Goal: Task Accomplishment & Management: Use online tool/utility

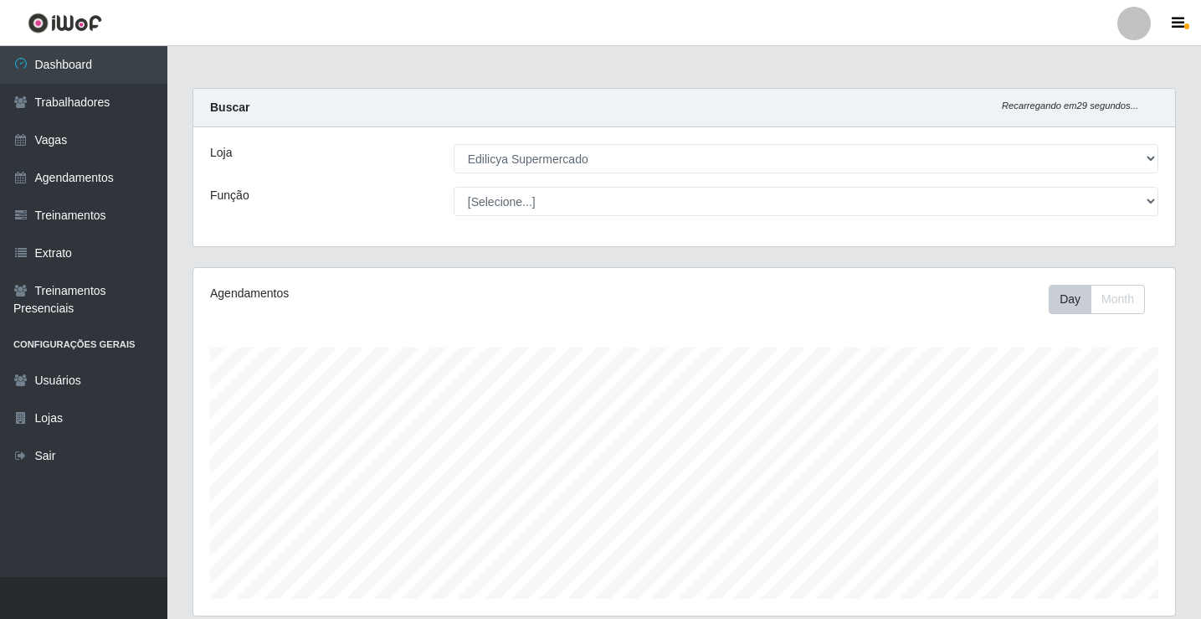
select select "460"
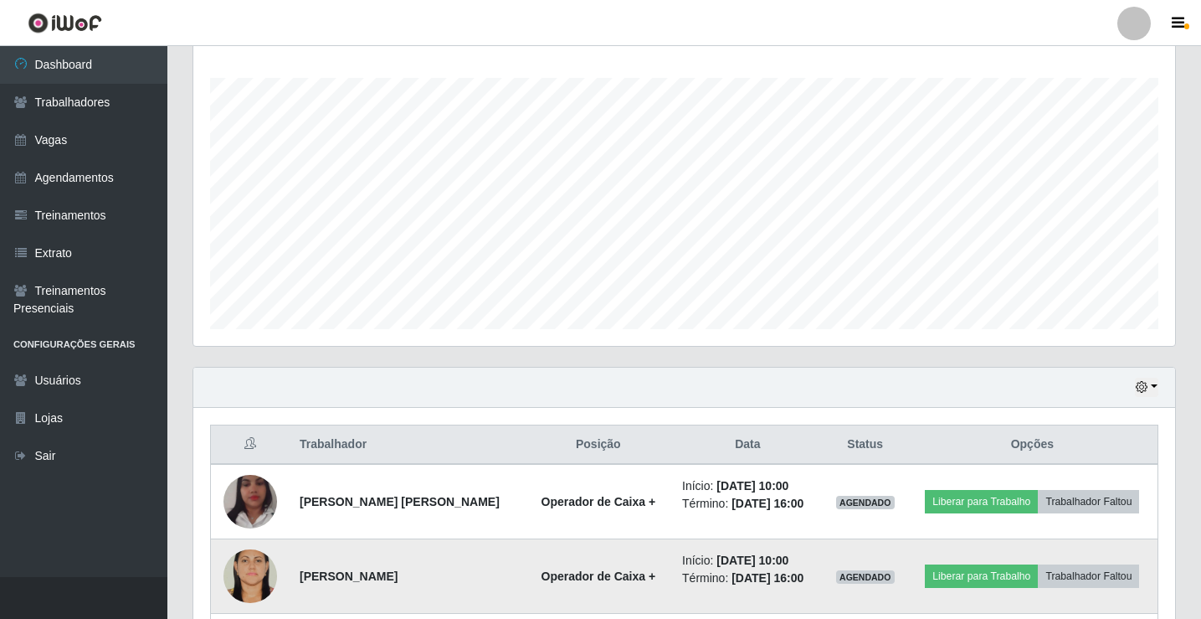
scroll to position [437, 0]
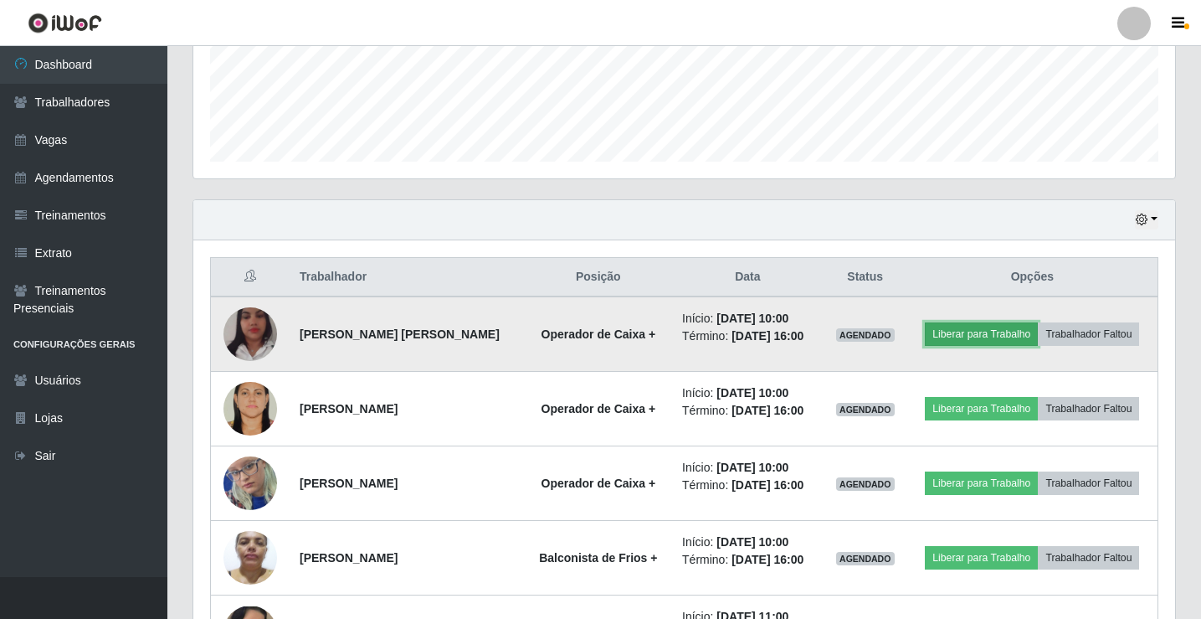
click at [989, 335] on button "Liberar para Trabalho" at bounding box center [981, 333] width 113 height 23
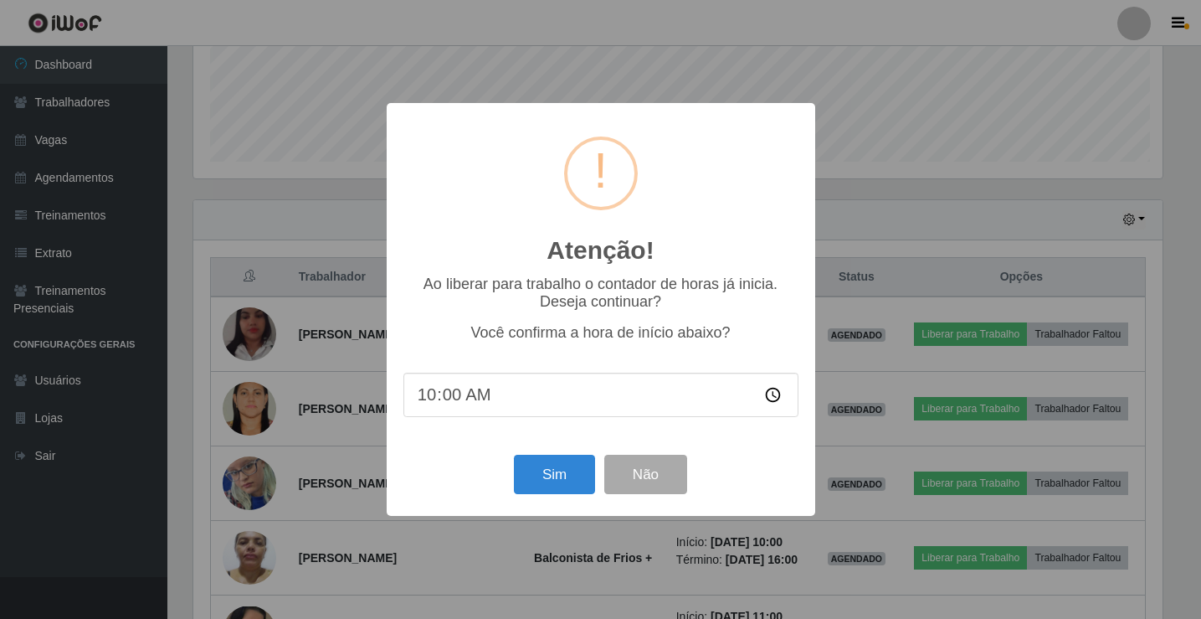
scroll to position [347, 974]
click at [570, 475] on button "Sim" at bounding box center [556, 474] width 81 height 39
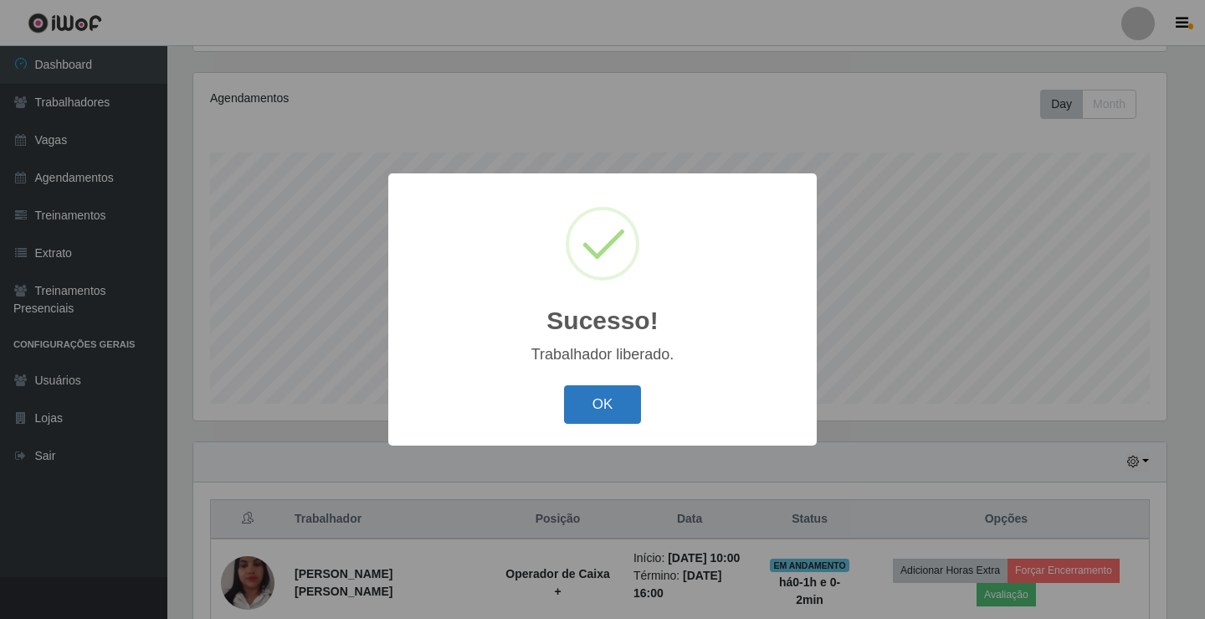
click at [606, 424] on button "OK" at bounding box center [603, 404] width 78 height 39
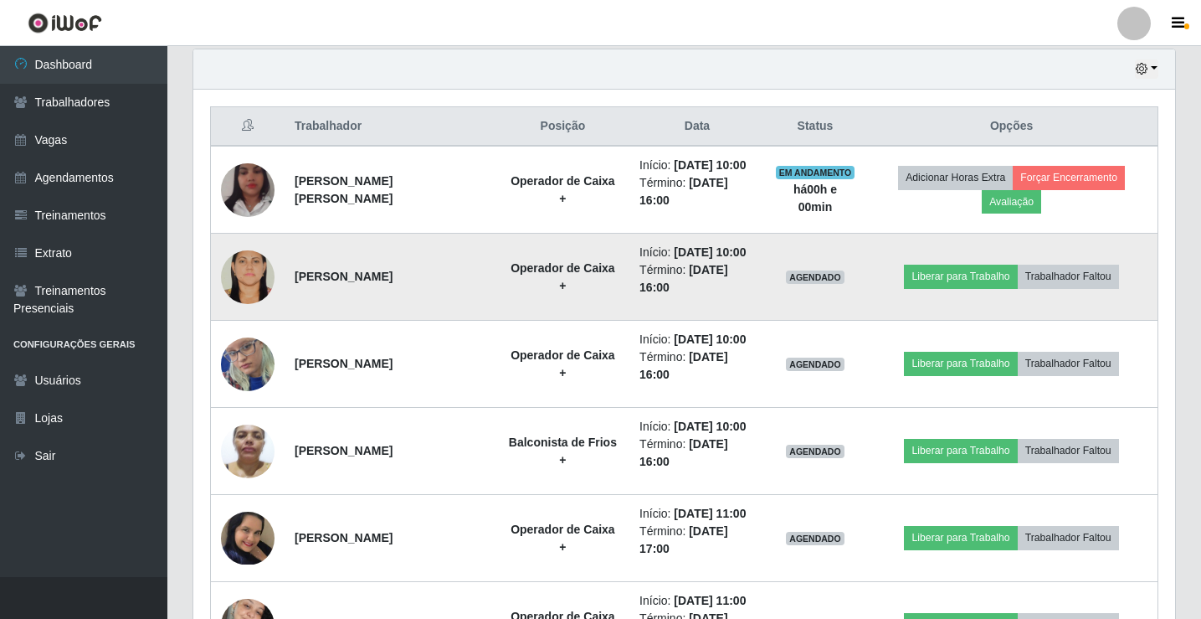
scroll to position [697, 0]
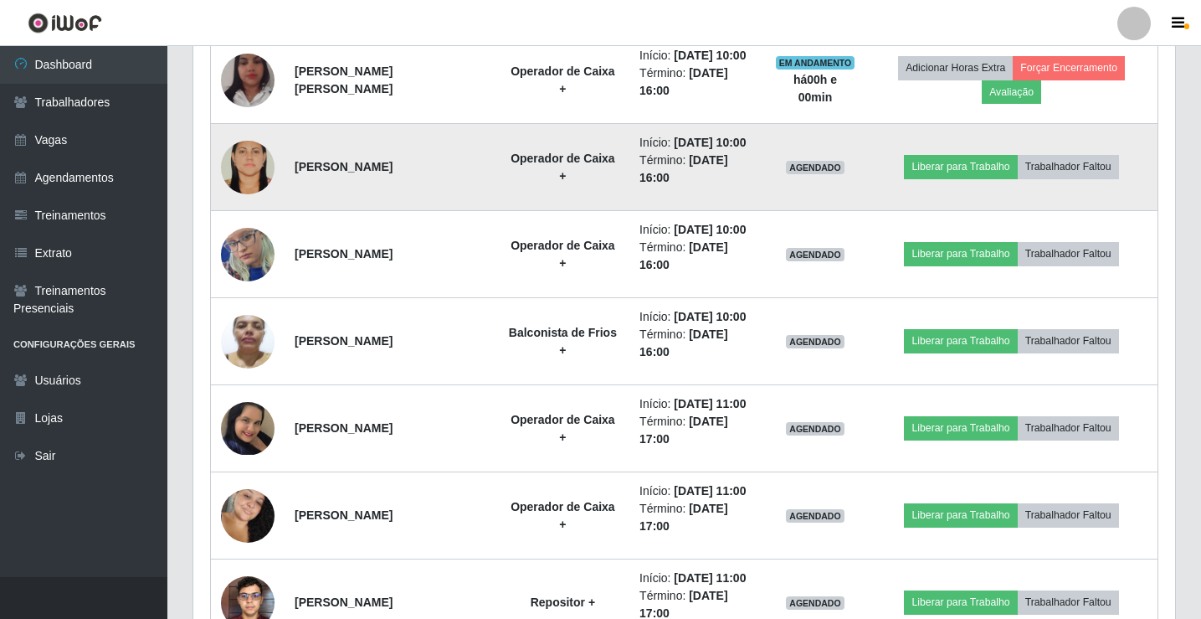
click at [953, 181] on td "Liberar para Trabalho Trabalhador Faltou" at bounding box center [1012, 167] width 292 height 87
click at [936, 169] on button "Liberar para Trabalho" at bounding box center [960, 166] width 113 height 23
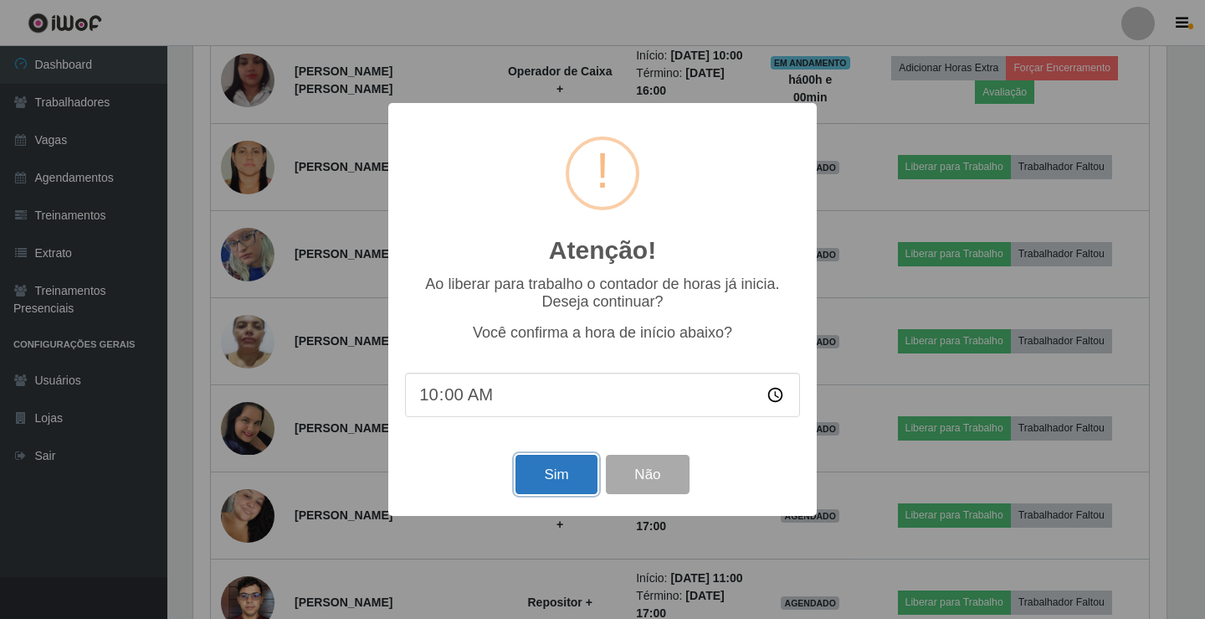
click at [584, 484] on button "Sim" at bounding box center [556, 474] width 81 height 39
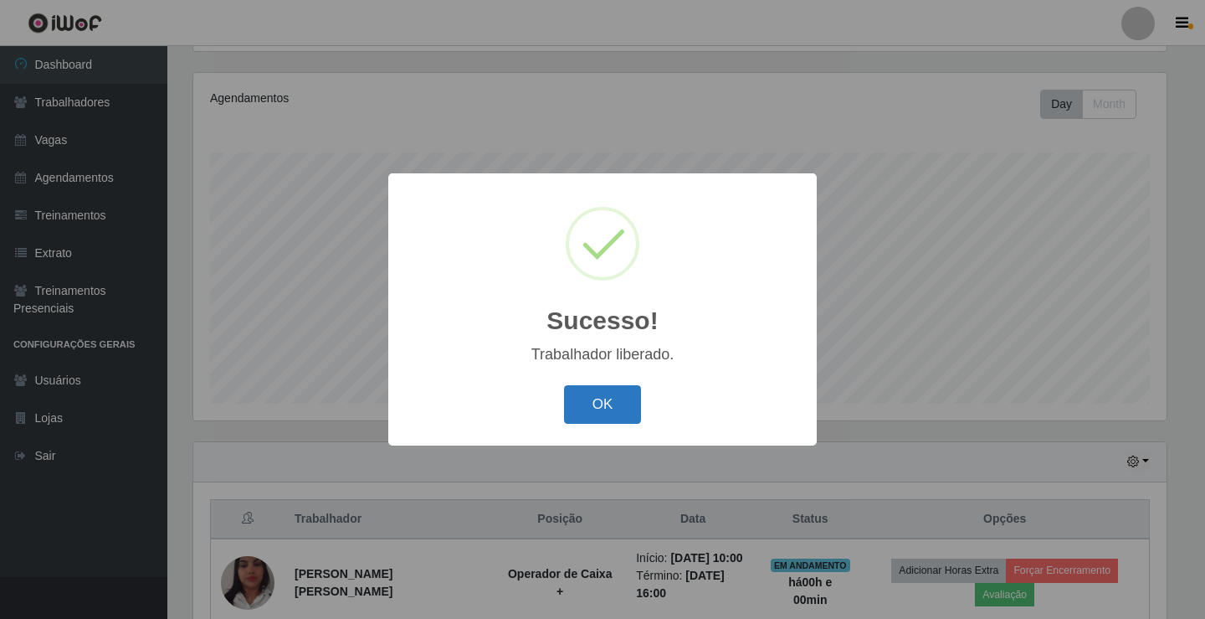
click at [611, 423] on button "OK" at bounding box center [603, 404] width 78 height 39
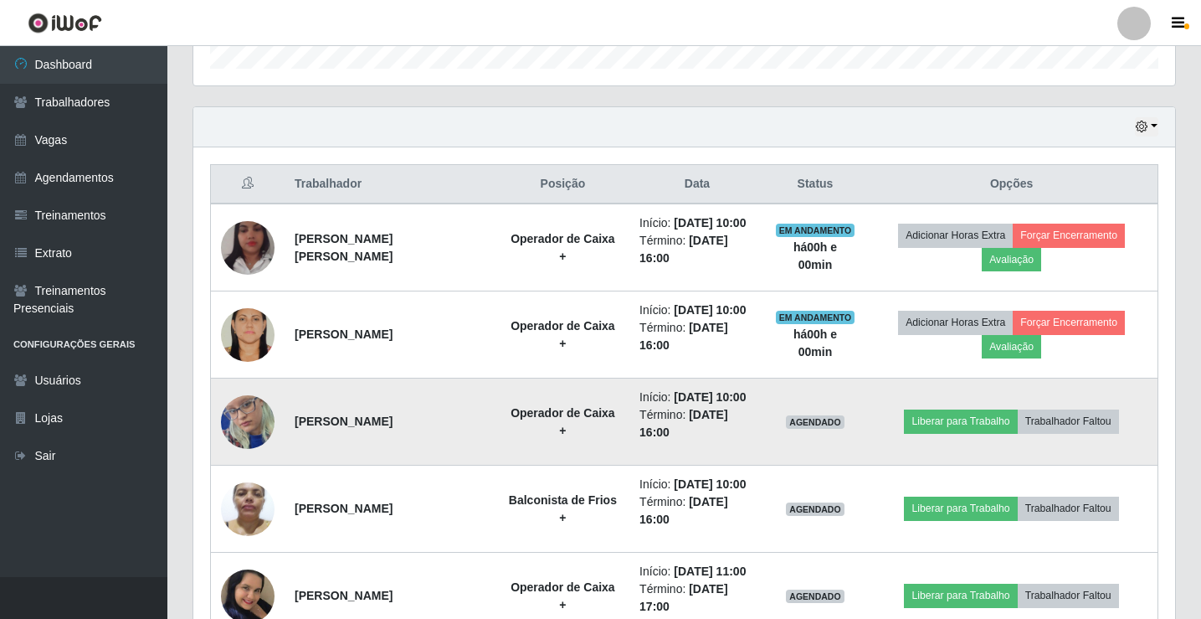
scroll to position [697, 0]
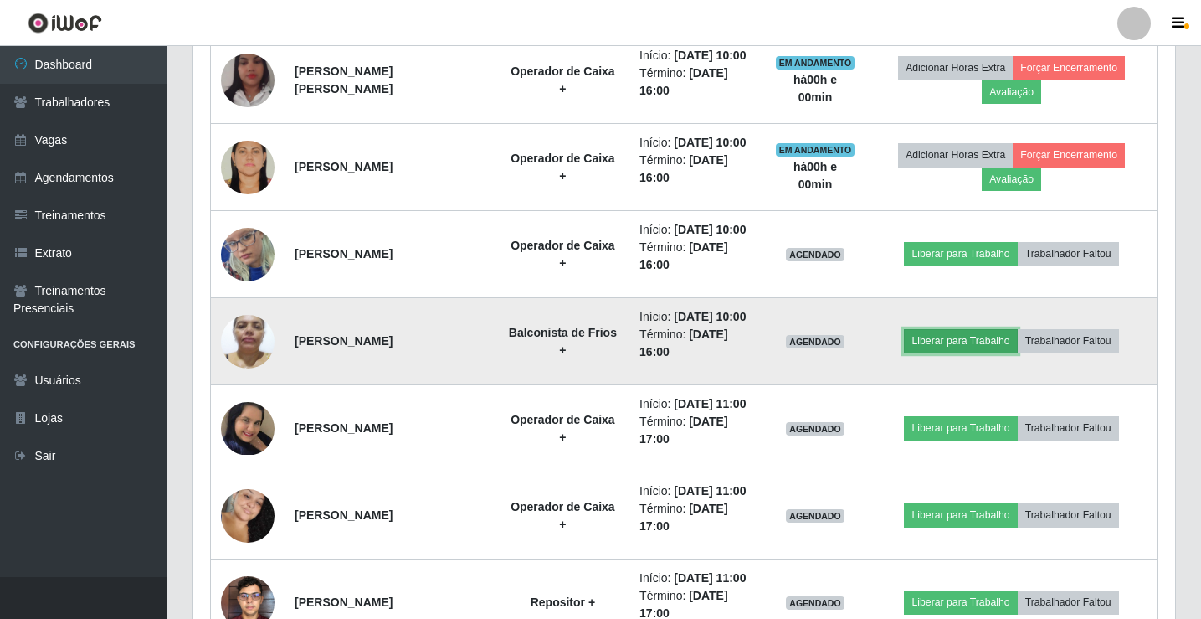
click at [960, 345] on button "Liberar para Trabalho" at bounding box center [960, 340] width 113 height 23
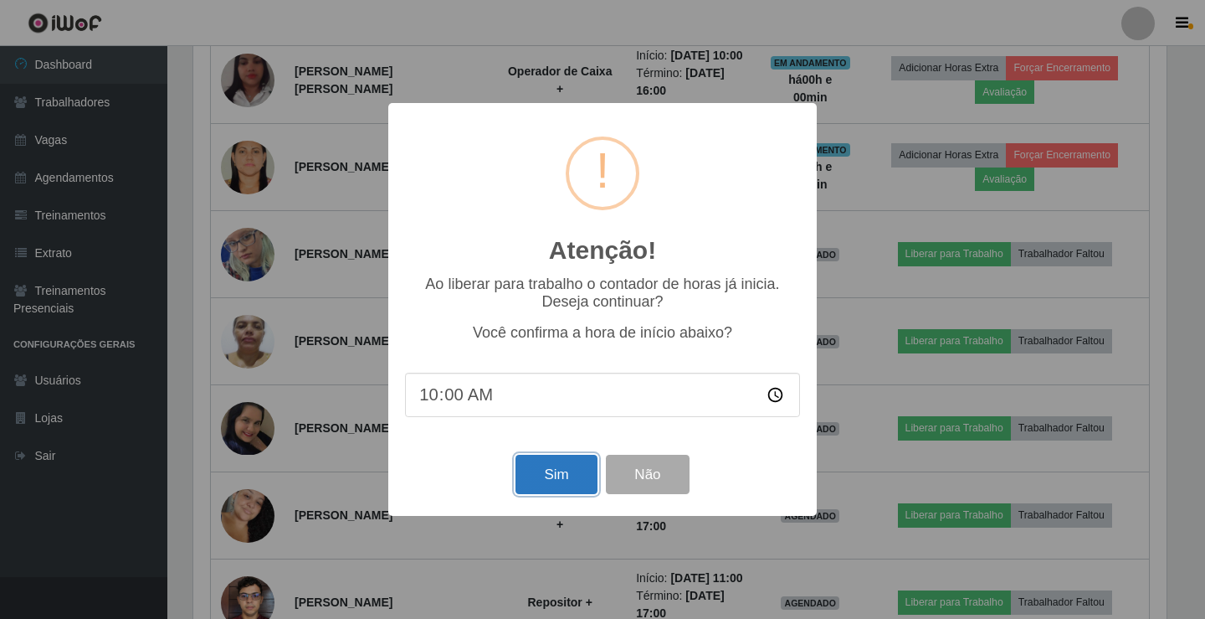
click at [553, 484] on button "Sim" at bounding box center [556, 474] width 81 height 39
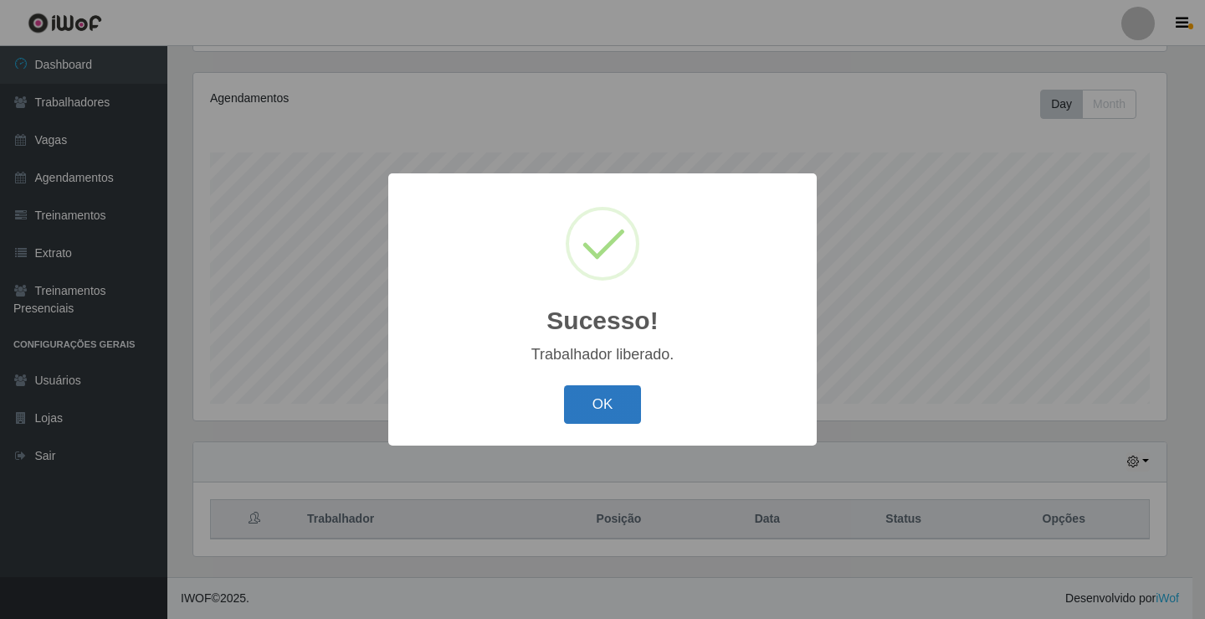
click at [621, 404] on button "OK" at bounding box center [603, 404] width 78 height 39
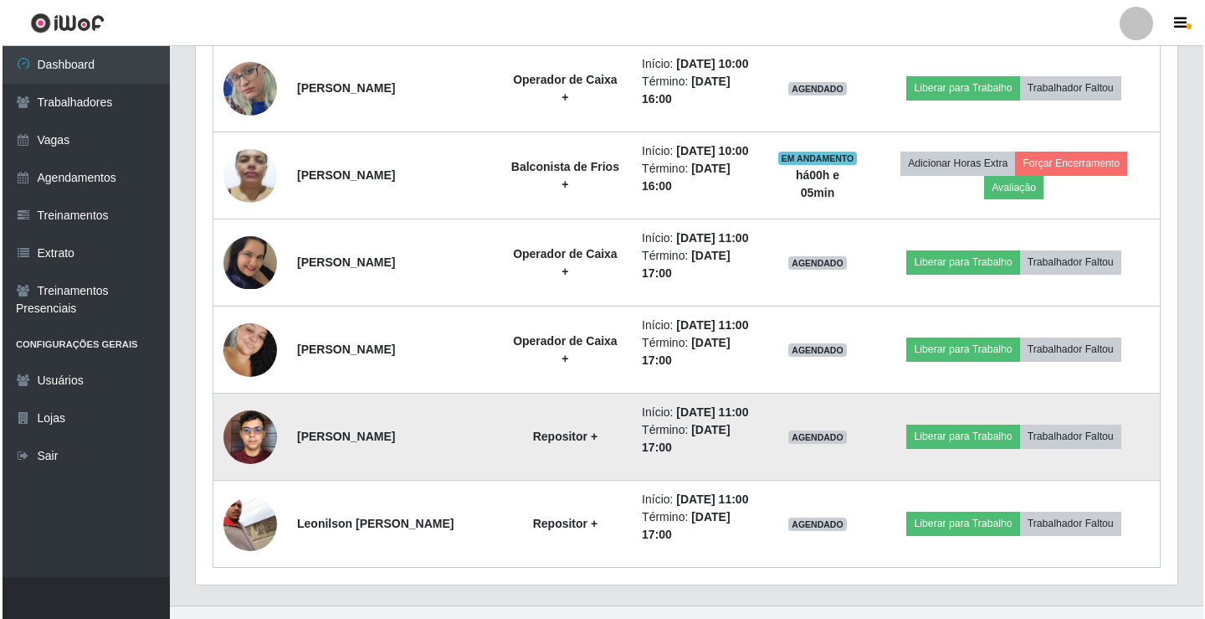
scroll to position [892, 0]
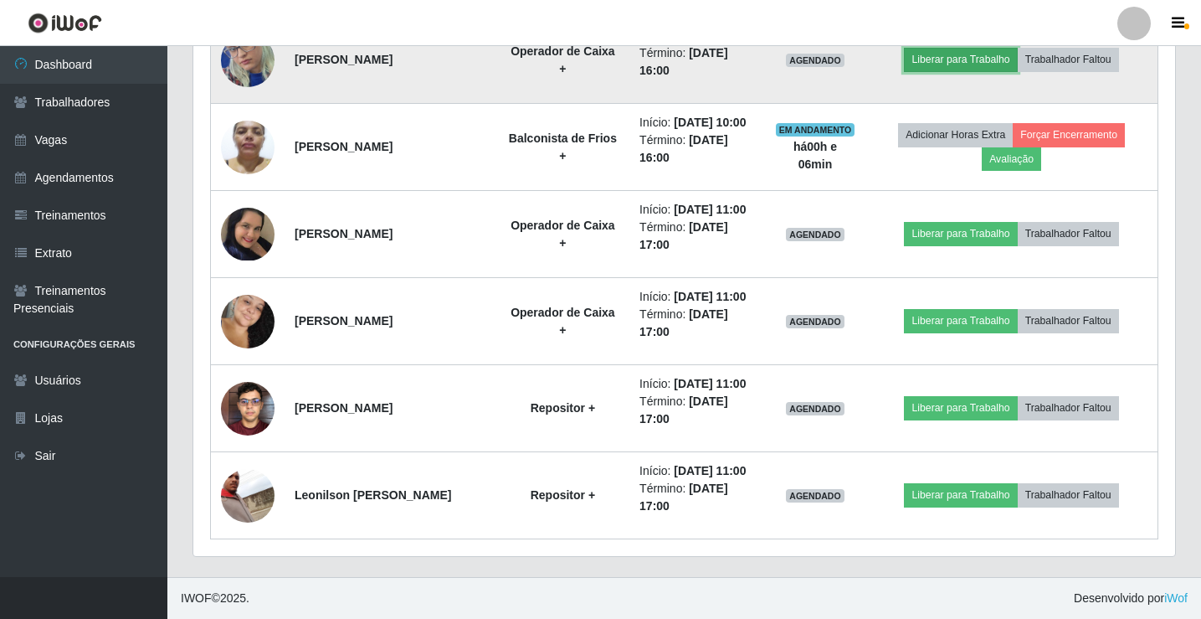
click at [968, 59] on button "Liberar para Trabalho" at bounding box center [960, 59] width 113 height 23
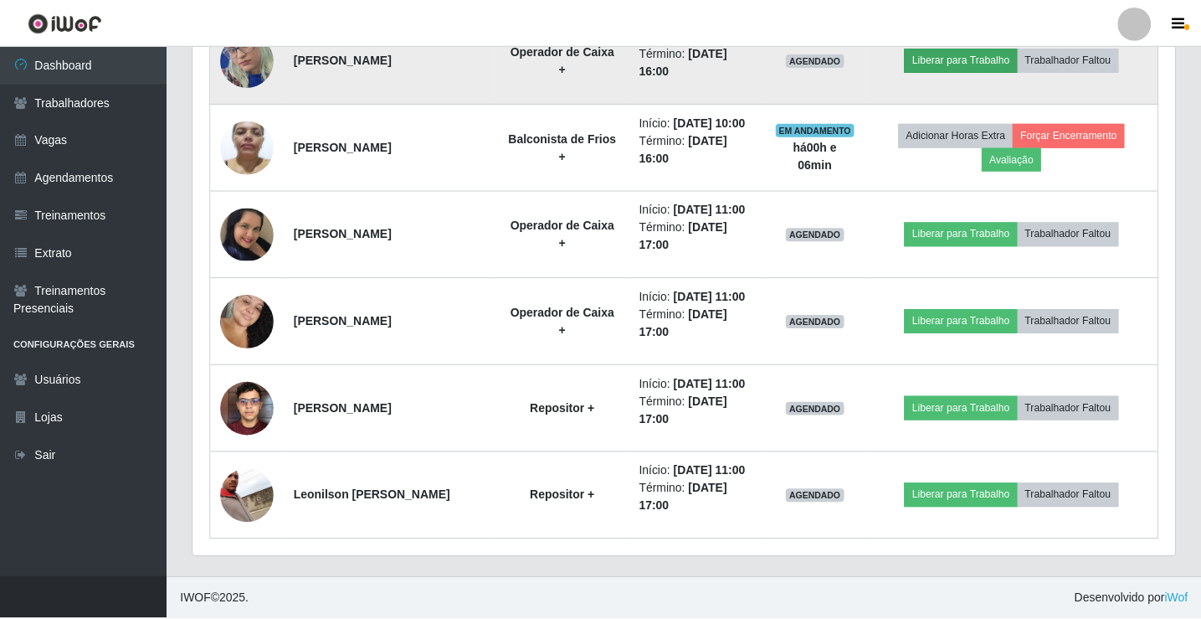
scroll to position [347, 974]
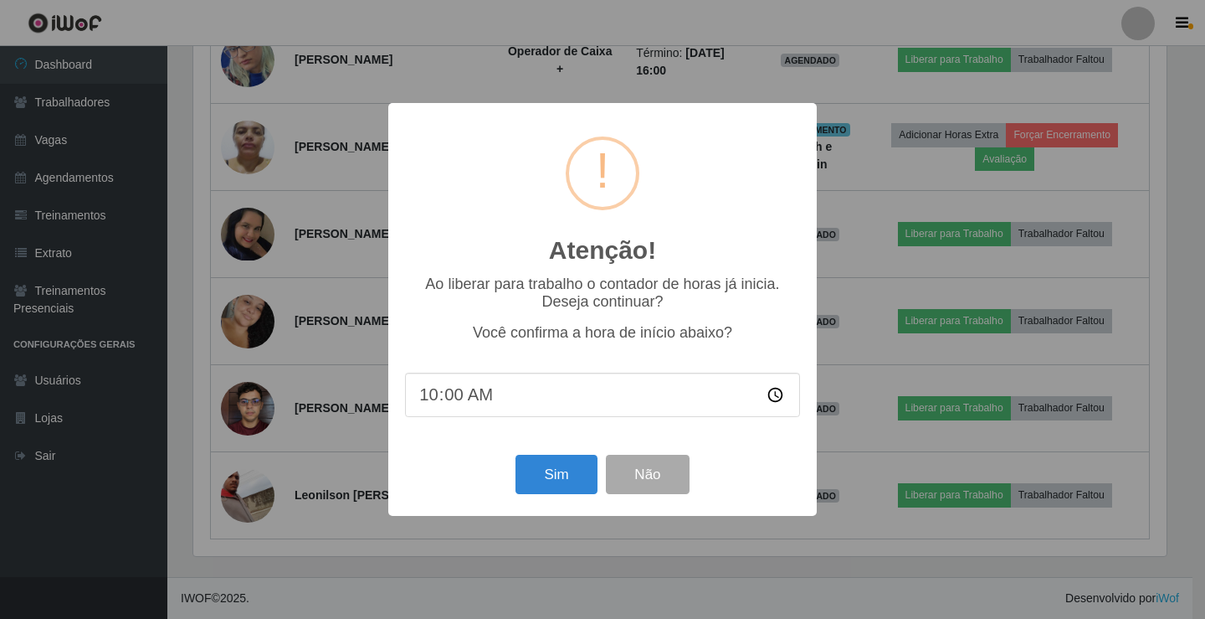
click at [511, 404] on input "10:00" at bounding box center [602, 395] width 395 height 44
click at [509, 403] on input "10:00" at bounding box center [602, 395] width 395 height 44
click at [509, 398] on input "10:00" at bounding box center [602, 395] width 395 height 44
click at [481, 398] on input "10:00" at bounding box center [602, 395] width 395 height 44
click at [465, 403] on input "10:00" at bounding box center [602, 395] width 395 height 44
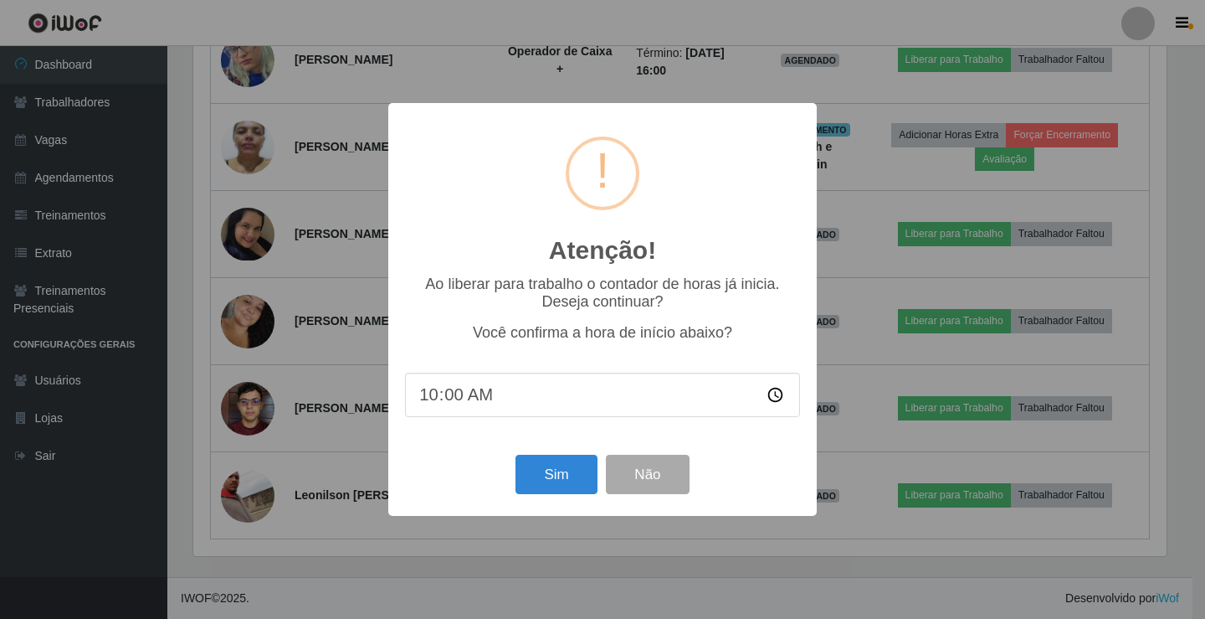
click at [459, 403] on input "10:00" at bounding box center [602, 395] width 395 height 44
drag, startPoint x: 459, startPoint y: 403, endPoint x: 450, endPoint y: 399, distance: 9.0
click at [455, 401] on input "10:00" at bounding box center [602, 395] width 395 height 44
type input "10:06"
click at [558, 483] on button "Sim" at bounding box center [556, 474] width 81 height 39
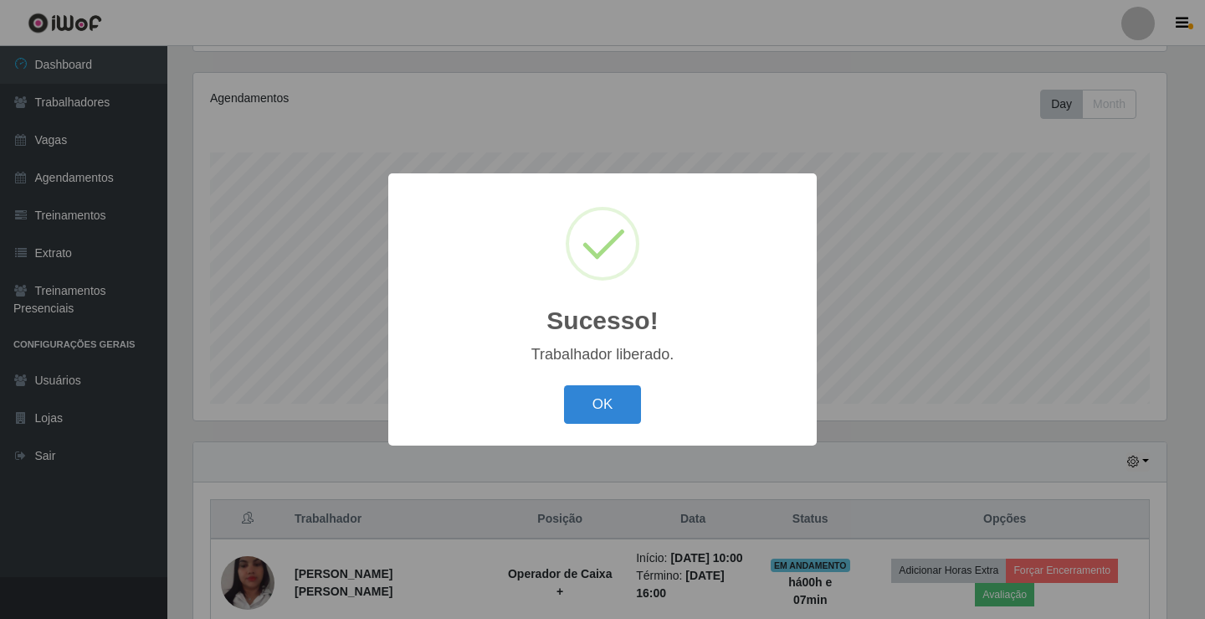
click at [564, 385] on button "OK" at bounding box center [603, 404] width 78 height 39
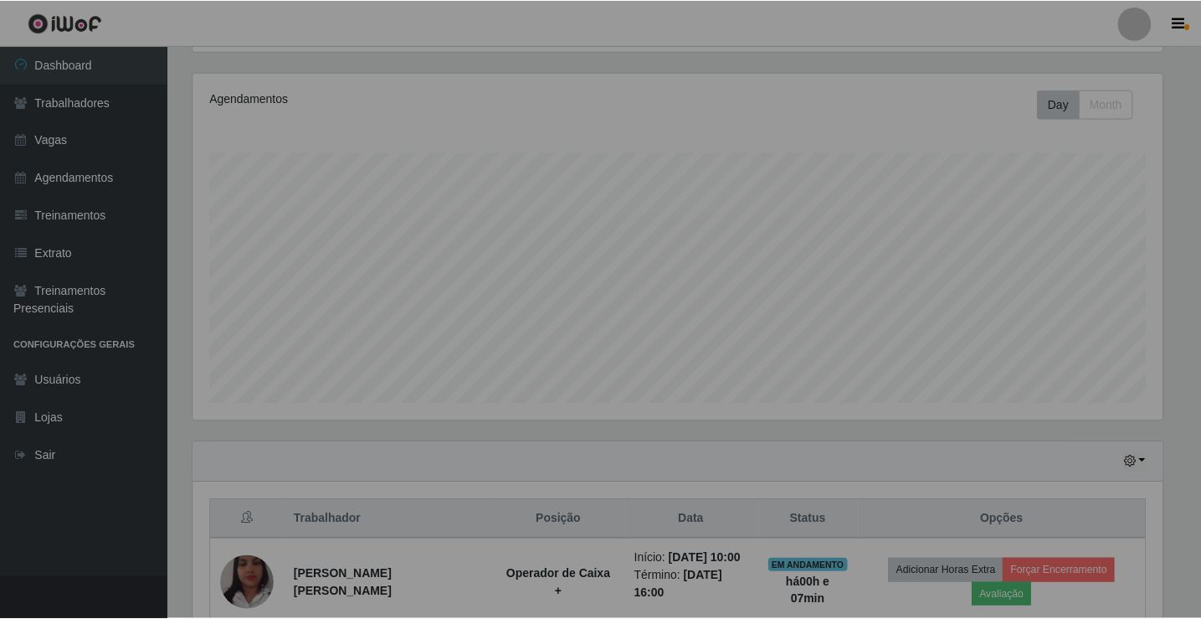
scroll to position [347, 982]
